Goal: Task Accomplishment & Management: Complete application form

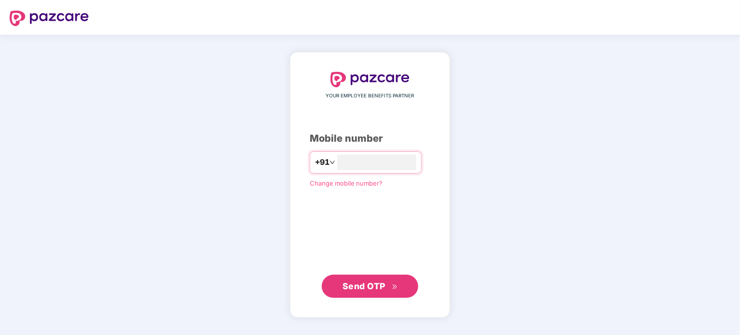
type input "*"
type input "**********"
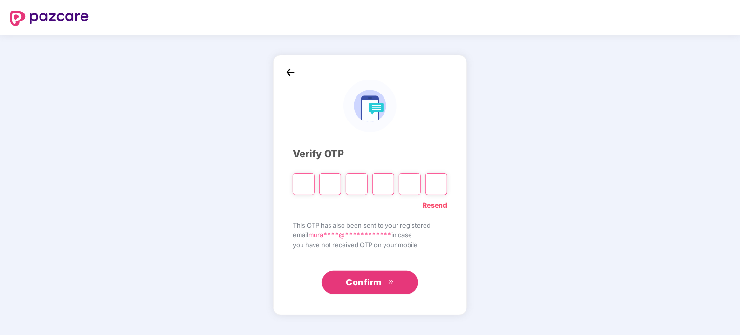
click at [302, 183] on input "Please enter verification code. Digit 1" at bounding box center [304, 184] width 22 height 22
type input "*"
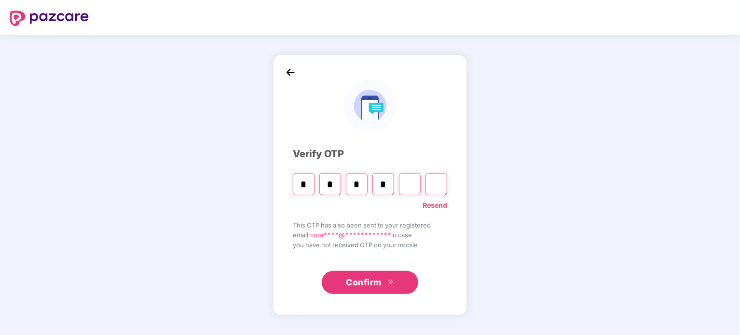
type input "*"
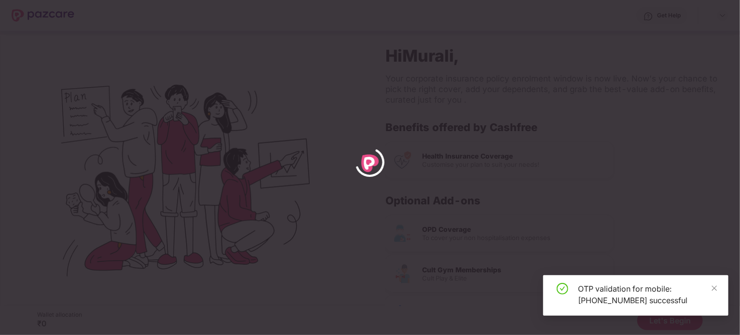
click at [720, 292] on div "OTP validation for mobile: +918971401875 successful" at bounding box center [636, 296] width 185 height 41
click at [713, 288] on icon "close" at bounding box center [714, 288] width 7 height 7
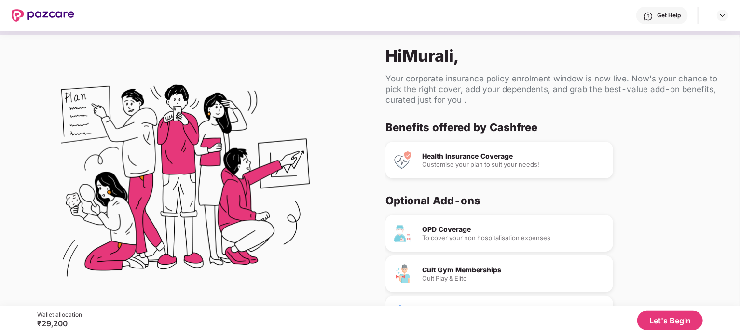
click at [666, 326] on button "Let's Begin" at bounding box center [671, 320] width 66 height 19
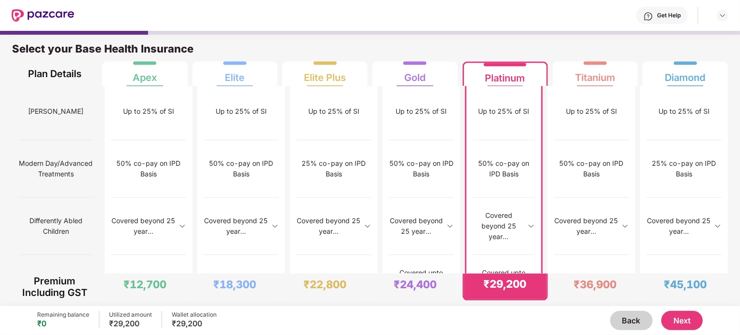
scroll to position [5, 0]
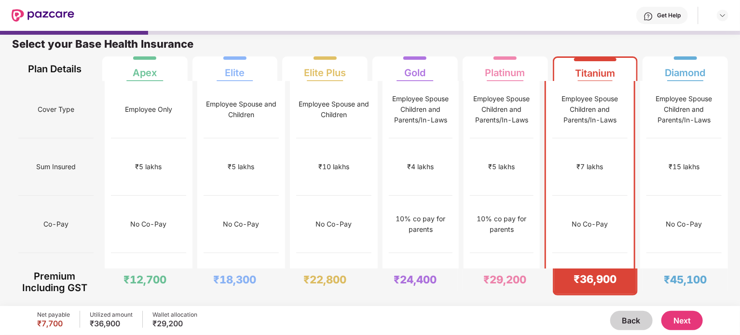
scroll to position [0, 0]
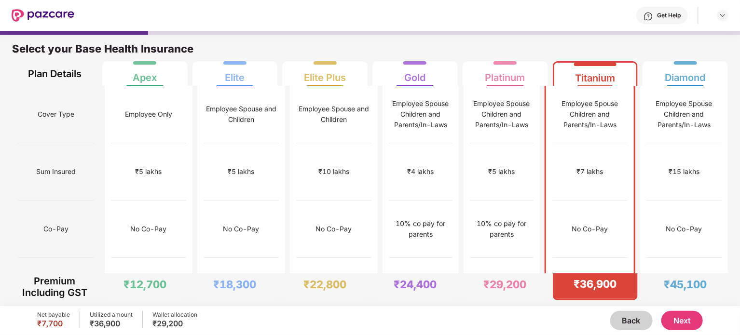
click at [689, 317] on button "Next" at bounding box center [683, 320] width 42 height 19
